Goal: Task Accomplishment & Management: Manage account settings

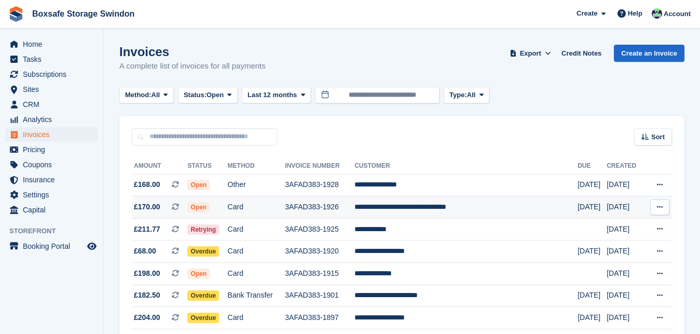
click at [463, 211] on td "**********" at bounding box center [465, 207] width 223 height 22
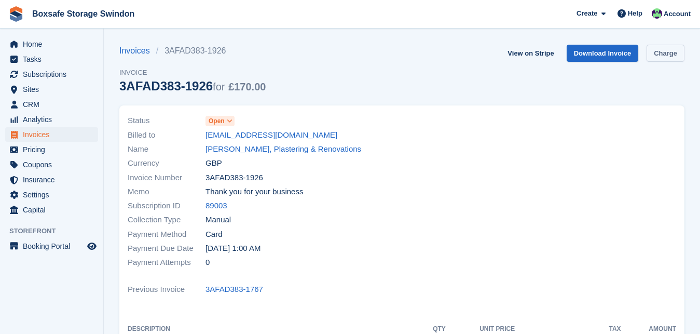
click at [667, 54] on link "Charge" at bounding box center [666, 53] width 38 height 17
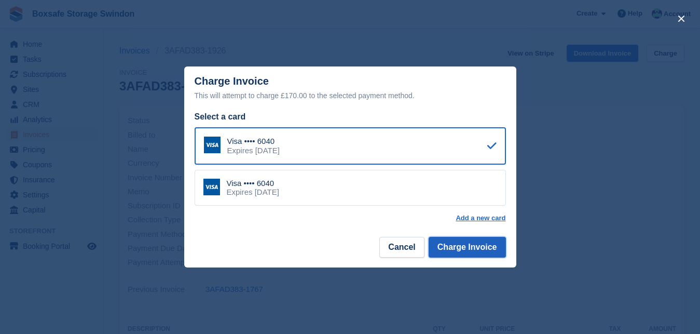
click at [470, 241] on button "Charge Invoice" at bounding box center [467, 247] width 77 height 21
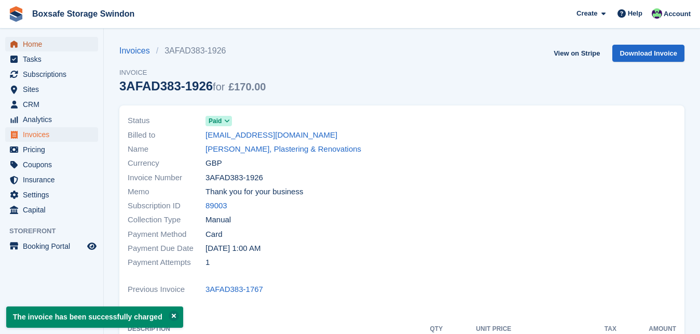
click at [50, 45] on span "Home" at bounding box center [54, 44] width 62 height 15
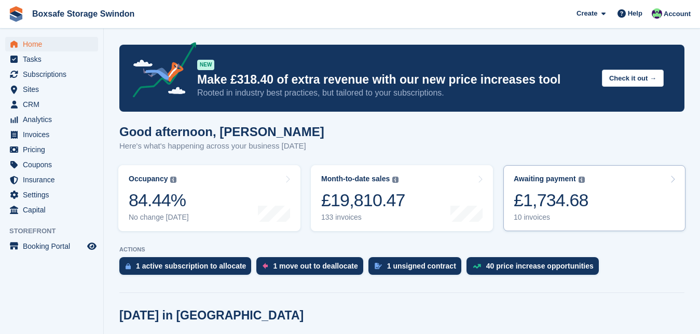
click at [550, 200] on div "£1,734.68" at bounding box center [551, 199] width 75 height 21
click at [572, 200] on div "£1,734.68" at bounding box center [551, 199] width 75 height 21
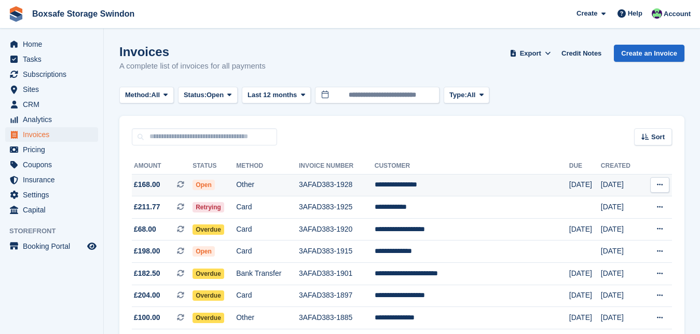
click at [451, 183] on td "**********" at bounding box center [472, 185] width 195 height 22
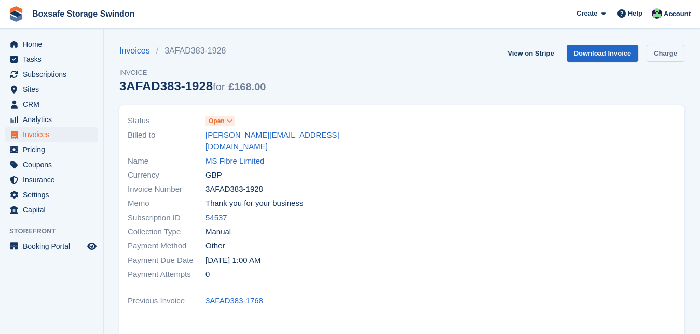
click at [666, 52] on link "Charge" at bounding box center [666, 53] width 38 height 17
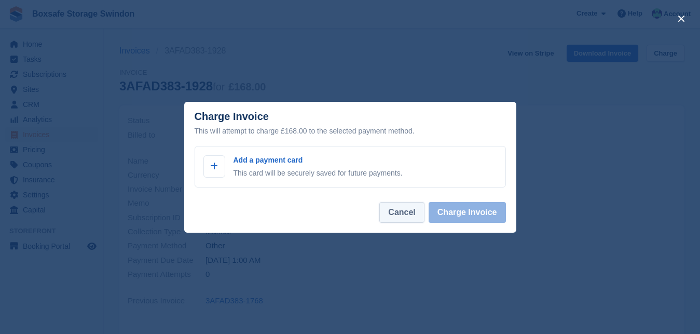
click at [413, 217] on button "Cancel" at bounding box center [401, 212] width 45 height 21
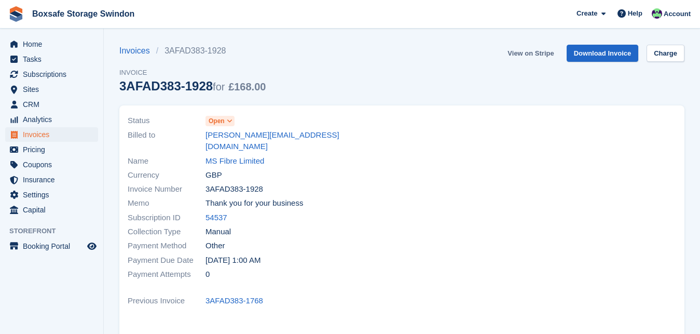
click at [538, 53] on link "View on Stripe" at bounding box center [530, 53] width 54 height 17
click at [67, 52] on span "Tasks" at bounding box center [54, 59] width 62 height 15
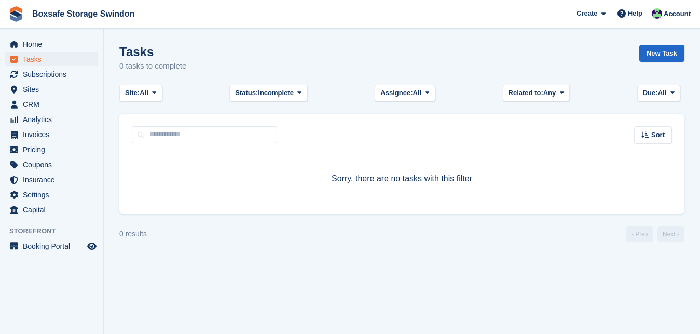
click at [63, 43] on span "Home" at bounding box center [54, 44] width 62 height 15
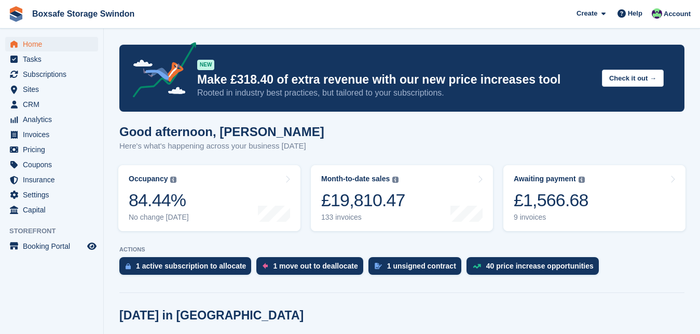
click at [556, 175] on div "Awaiting payment" at bounding box center [545, 178] width 62 height 9
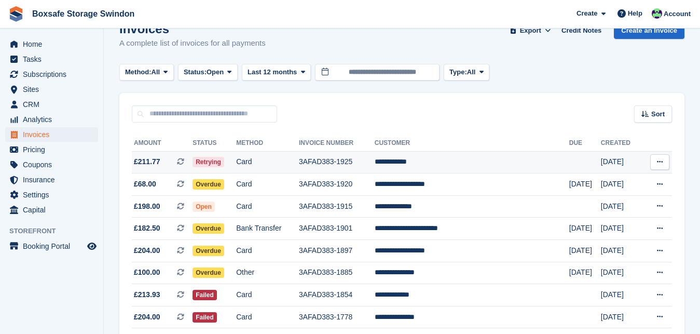
scroll to position [23, 0]
click at [443, 162] on td "**********" at bounding box center [472, 162] width 195 height 22
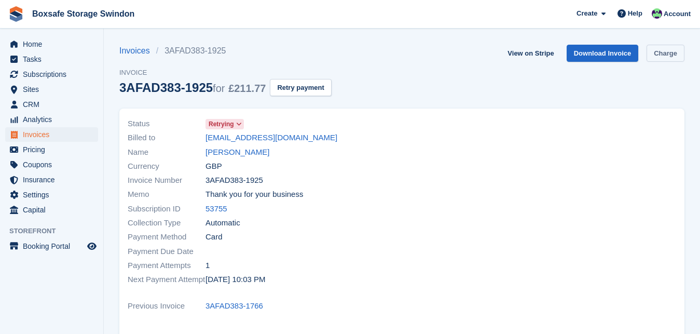
click at [662, 60] on link "Charge" at bounding box center [666, 53] width 38 height 17
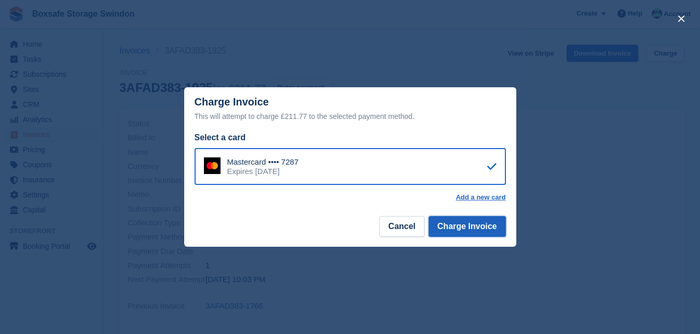
click at [458, 234] on button "Charge Invoice" at bounding box center [467, 226] width 77 height 21
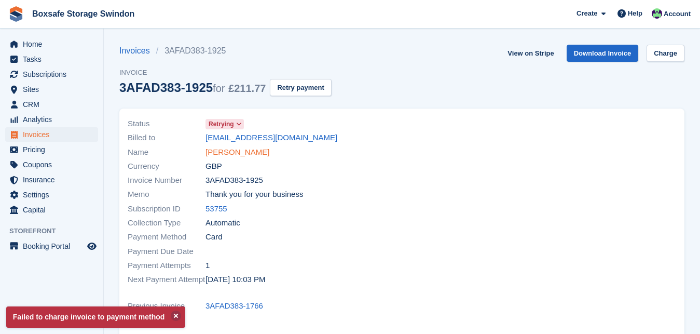
click at [234, 147] on link "Jack Sherman" at bounding box center [237, 152] width 64 height 12
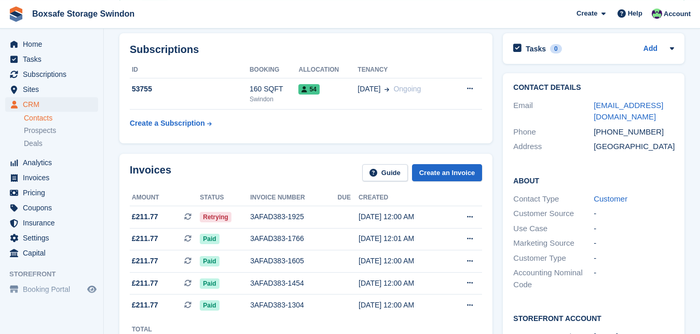
scroll to position [123, 0]
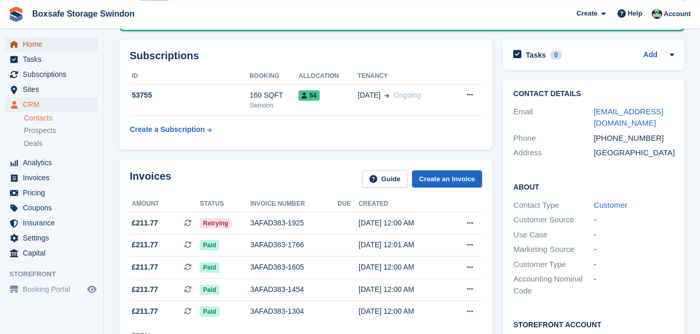
click at [40, 49] on span "Home" at bounding box center [54, 44] width 62 height 15
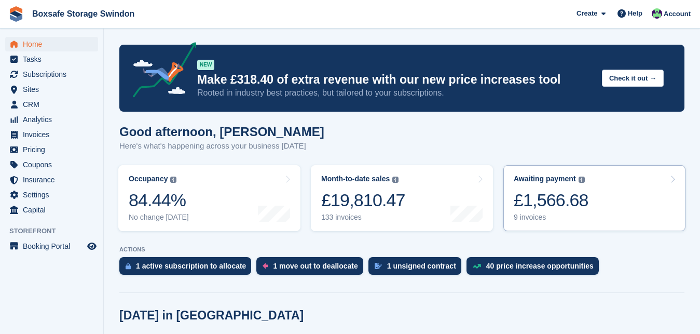
click at [529, 193] on div "£1,566.68" at bounding box center [551, 199] width 75 height 21
click at [536, 199] on div "£1,566.68" at bounding box center [551, 199] width 75 height 21
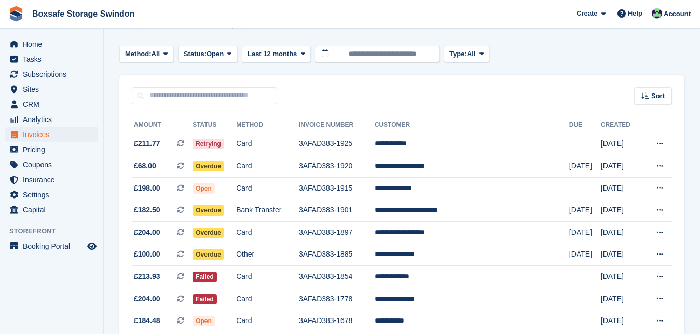
scroll to position [51, 0]
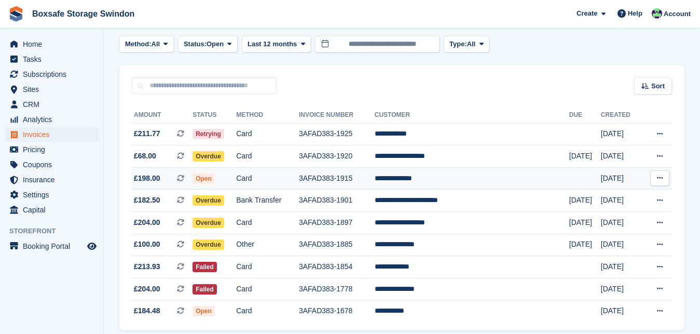
click at [442, 179] on td "**********" at bounding box center [472, 178] width 195 height 22
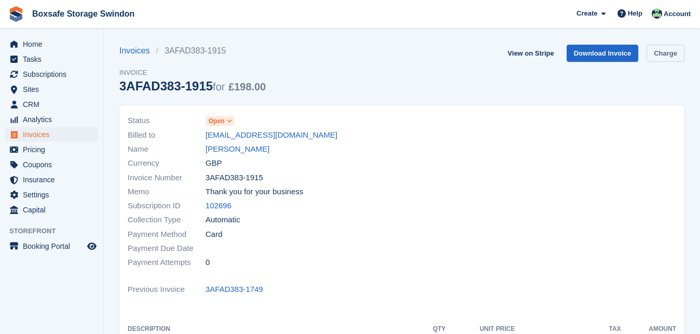
click at [661, 56] on link "Charge" at bounding box center [666, 53] width 38 height 17
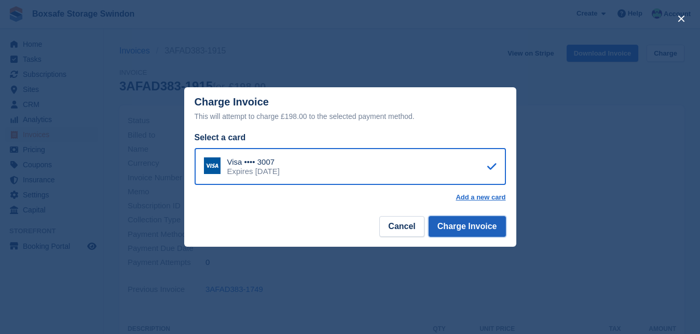
click at [485, 226] on button "Charge Invoice" at bounding box center [467, 226] width 77 height 21
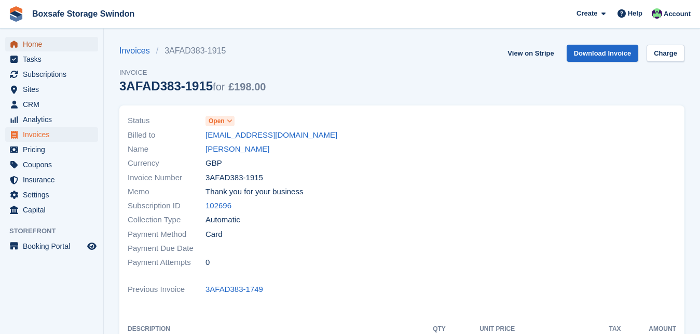
click at [39, 42] on span "Home" at bounding box center [54, 44] width 62 height 15
